Goal: Task Accomplishment & Management: Use online tool/utility

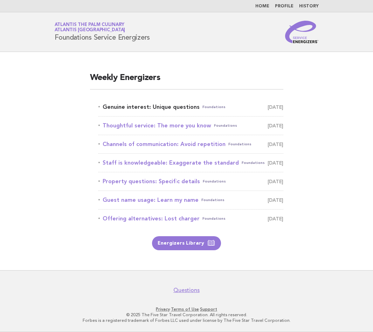
click at [154, 104] on link "Genuine interest: Unique questions Foundations September 23" at bounding box center [191, 107] width 185 height 10
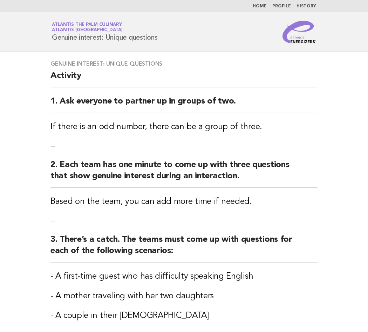
click at [186, 256] on h2 "3. There’s a catch. The teams must come up with questions for each of the follo…" at bounding box center [183, 248] width 267 height 28
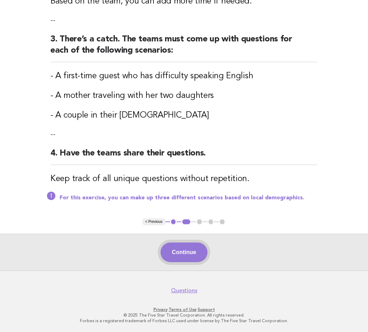
click at [189, 259] on button "Continue" at bounding box center [184, 252] width 47 height 20
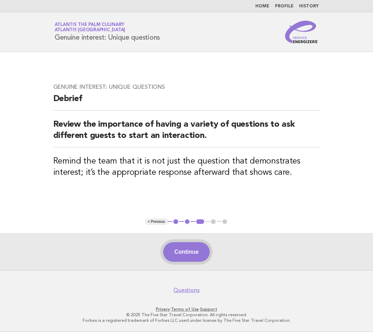
click at [206, 246] on button "Continue" at bounding box center [186, 252] width 47 height 20
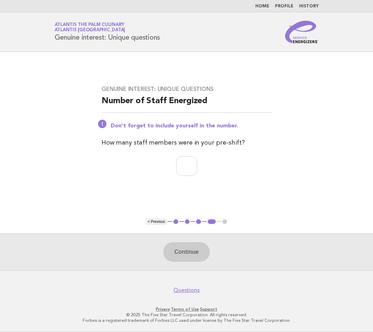
click at [183, 155] on div "Genuine interest: Unique questions Number of Staff Energized Don't forget to in…" at bounding box center [186, 134] width 187 height 115
click at [188, 163] on input "number" at bounding box center [186, 166] width 21 height 20
type input "**"
click at [206, 250] on button "Continue" at bounding box center [186, 252] width 47 height 20
